Goal: Find specific page/section: Find specific page/section

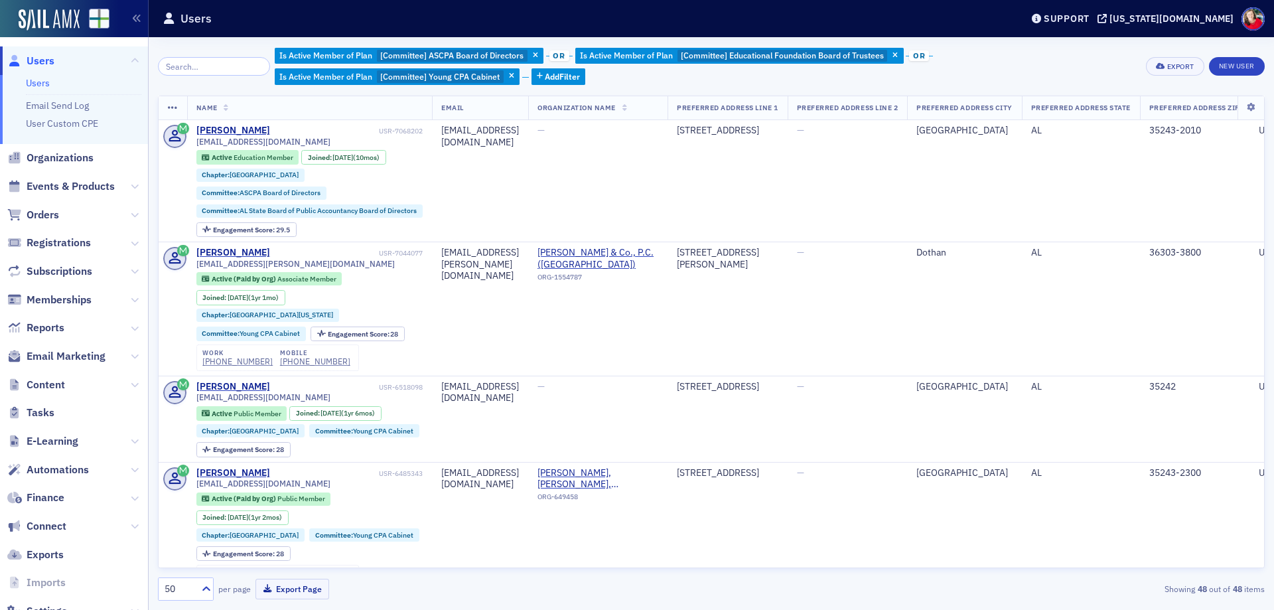
scroll to position [0, 202]
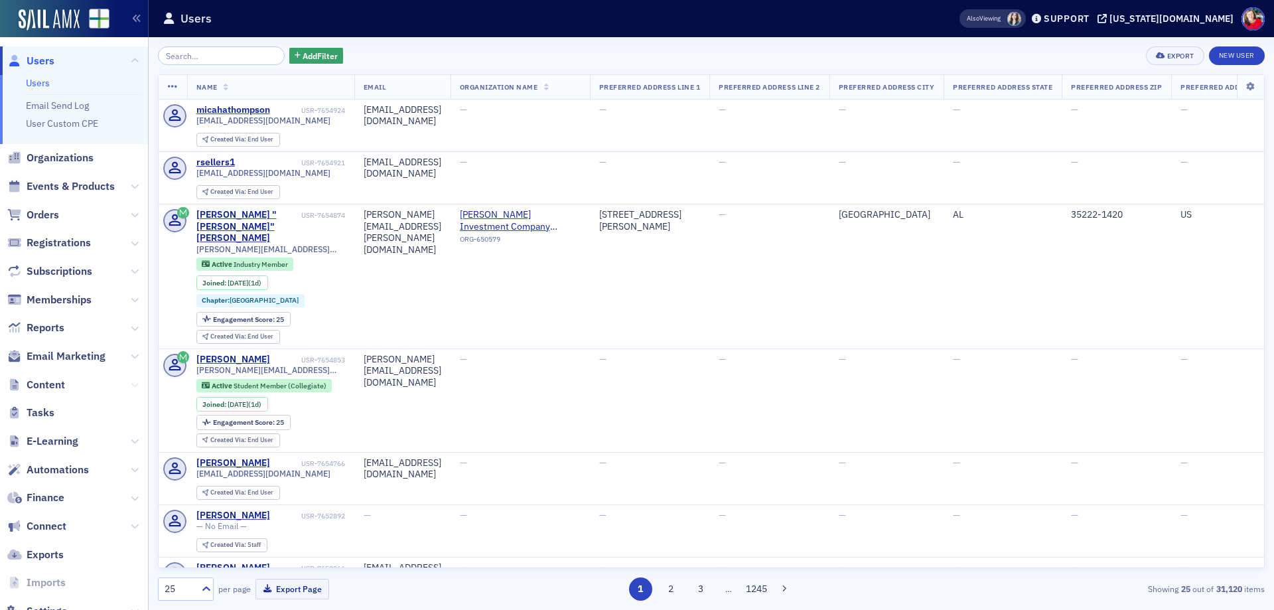
click at [131, 382] on icon at bounding box center [135, 385] width 8 height 8
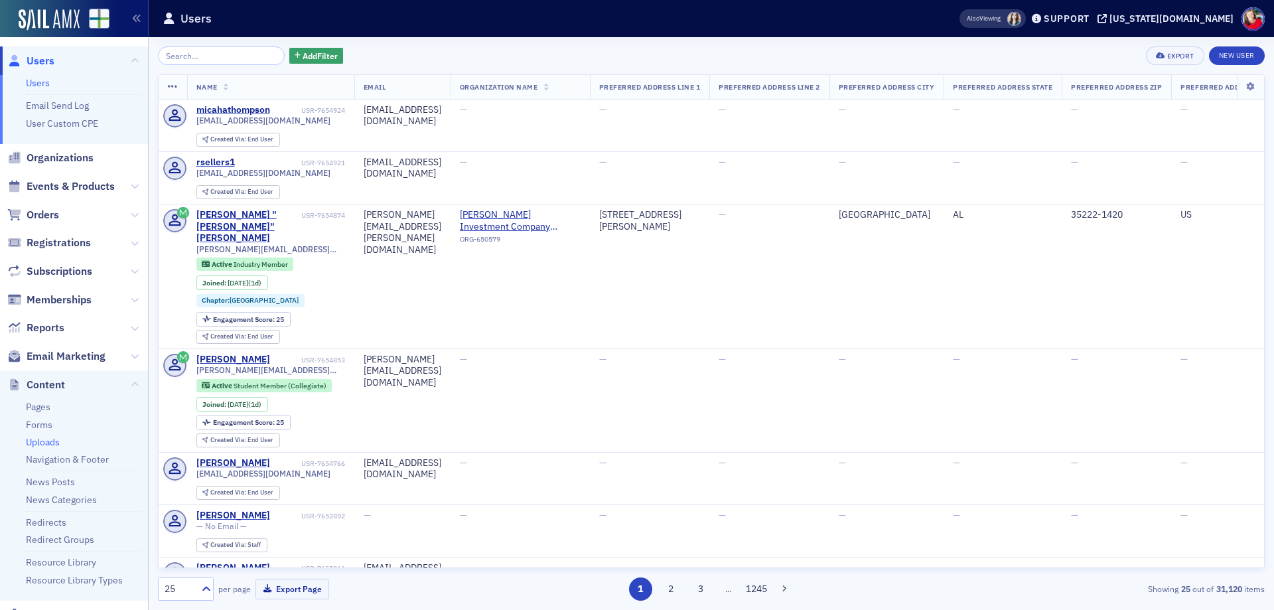
click at [55, 441] on link "Uploads" at bounding box center [43, 442] width 34 height 12
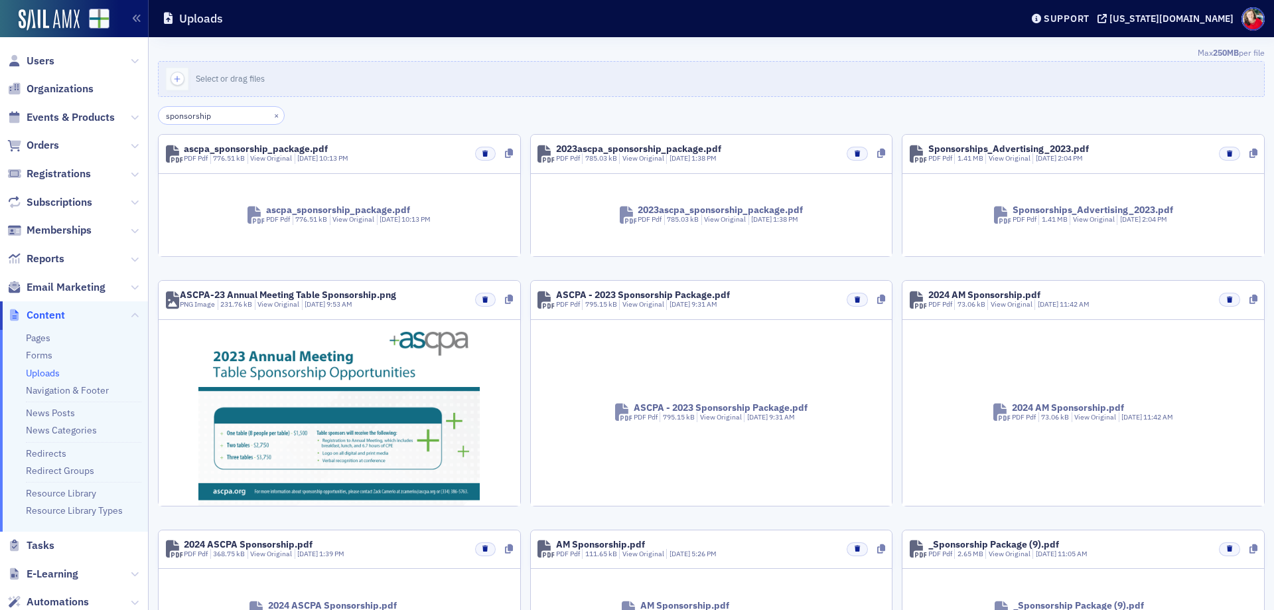
type input "sponsorship"
